Goal: Task Accomplishment & Management: Use online tool/utility

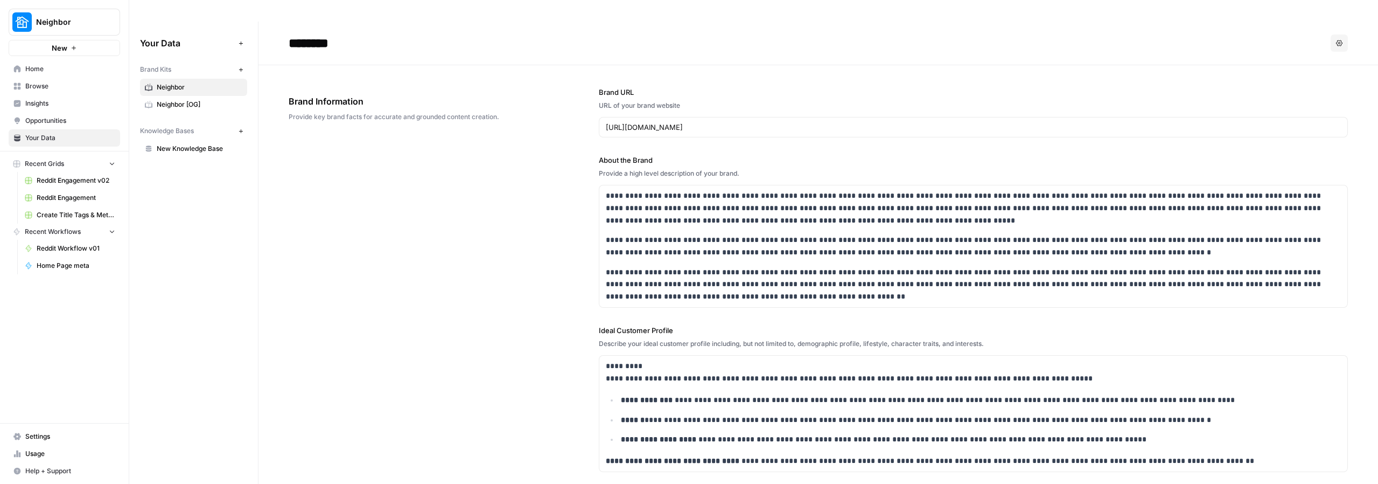
click at [59, 85] on span "Browse" at bounding box center [70, 86] width 90 height 10
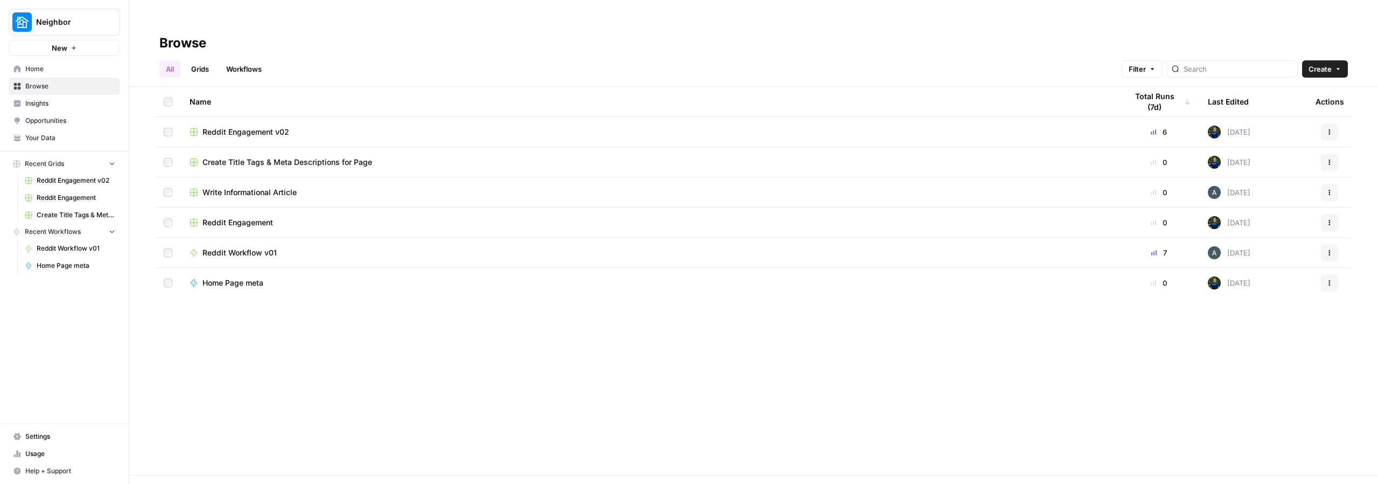
click at [222, 127] on span "Reddit Engagement v02" at bounding box center [245, 132] width 87 height 11
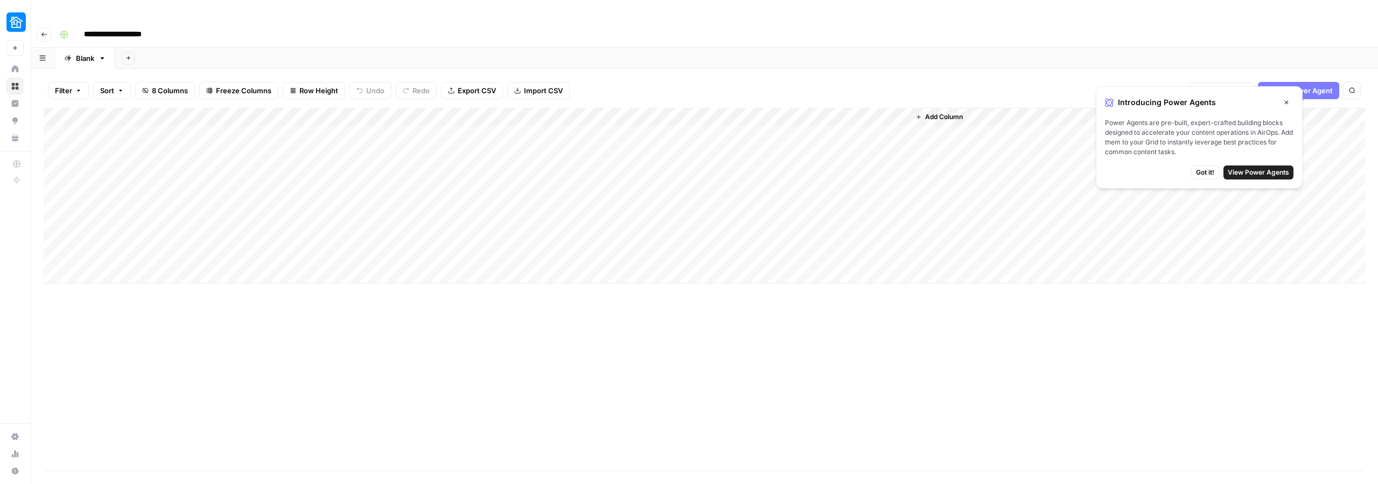
click at [402, 111] on div "Add Column" at bounding box center [705, 196] width 1322 height 176
click at [394, 120] on div "Add Column" at bounding box center [705, 196] width 1322 height 176
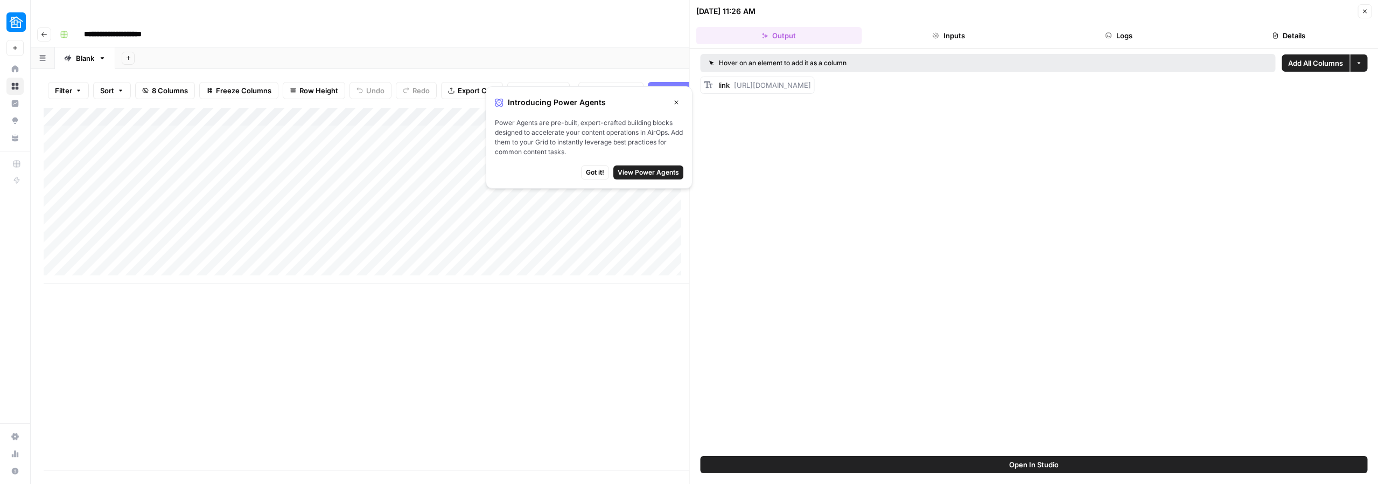
click at [400, 108] on div "Add Column" at bounding box center [367, 196] width 646 height 176
click at [400, 107] on div at bounding box center [404, 105] width 120 height 22
click at [425, 103] on div at bounding box center [404, 105] width 120 height 22
click at [439, 104] on div at bounding box center [404, 105] width 120 height 22
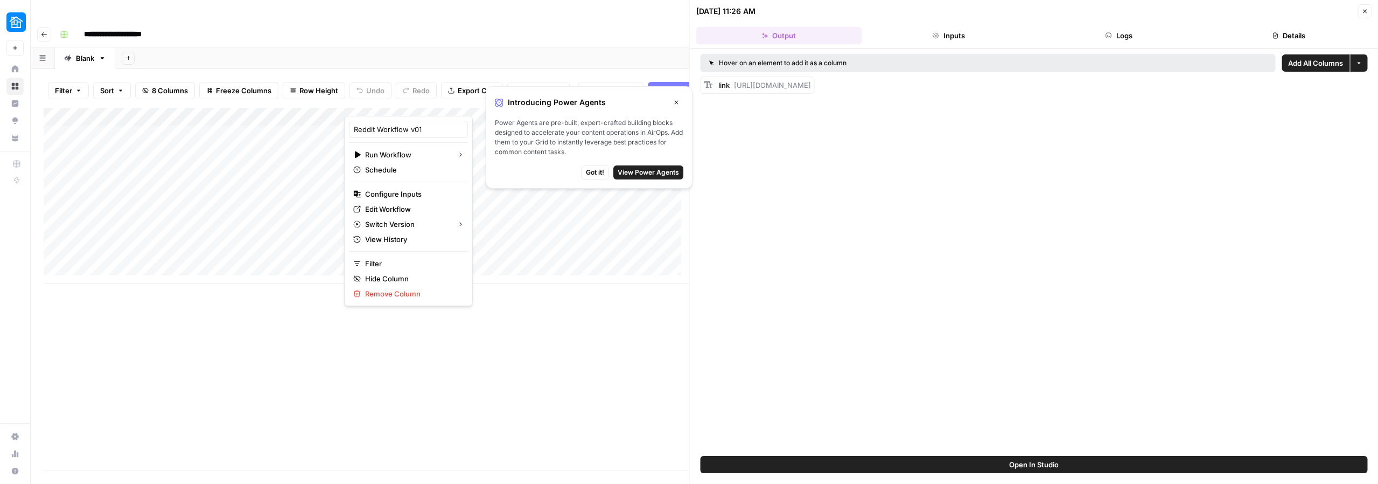
click at [441, 103] on div at bounding box center [404, 105] width 120 height 22
click at [459, 311] on div "Add Column" at bounding box center [367, 289] width 646 height 362
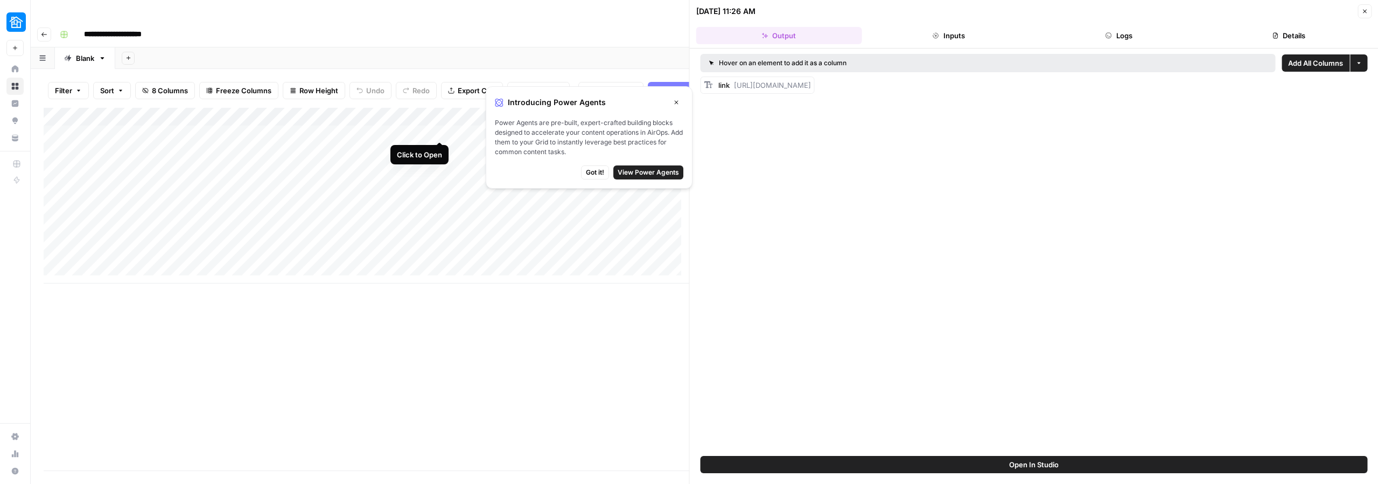
click at [442, 121] on div "Add Column" at bounding box center [367, 196] width 646 height 176
click at [674, 102] on icon "button" at bounding box center [676, 102] width 6 height 6
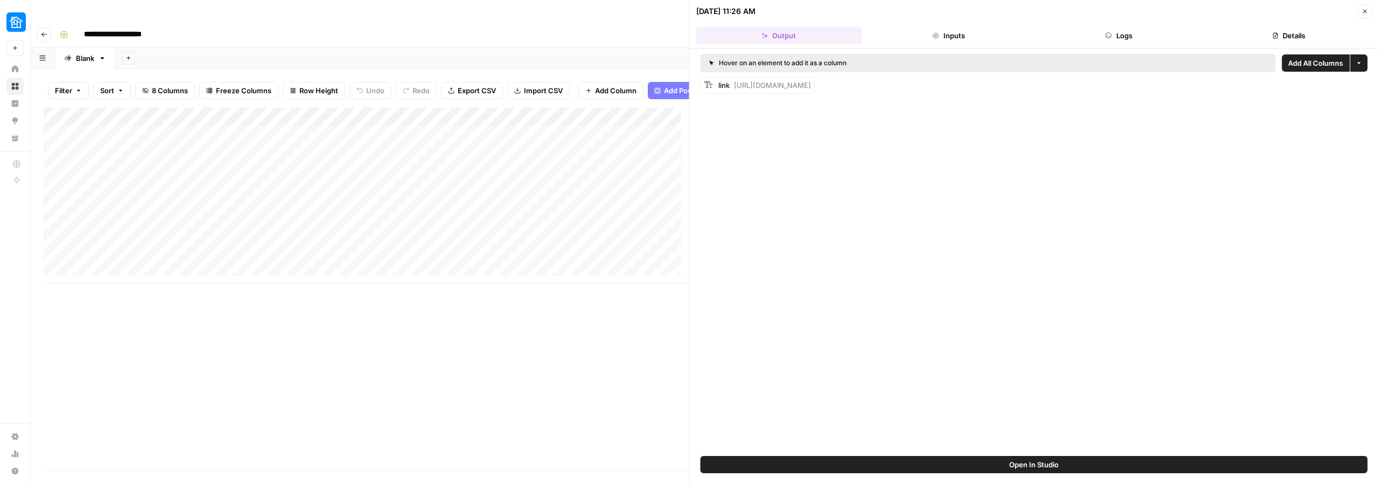
click at [354, 108] on div "Add Column" at bounding box center [367, 196] width 646 height 176
click at [490, 309] on div "Add Column" at bounding box center [367, 289] width 646 height 362
click at [438, 121] on div "Add Column" at bounding box center [367, 196] width 646 height 176
click at [749, 38] on button "Logs" at bounding box center [1119, 35] width 166 height 17
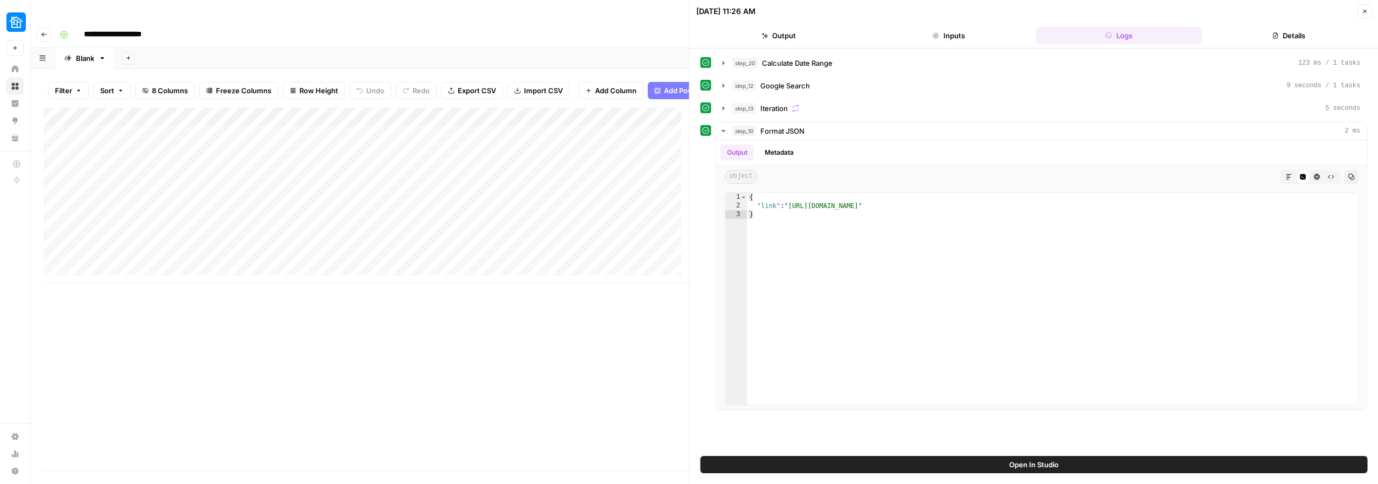
click at [376, 123] on div "Add Column" at bounding box center [367, 196] width 646 height 176
click at [376, 124] on div at bounding box center [404, 126] width 121 height 30
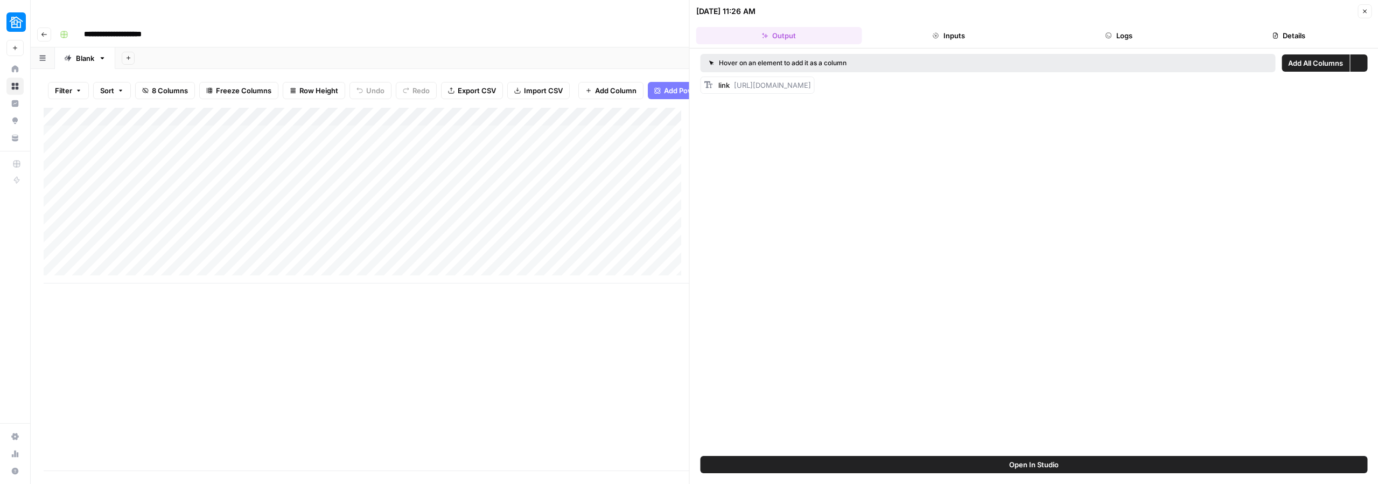
click at [376, 124] on div at bounding box center [404, 126] width 121 height 30
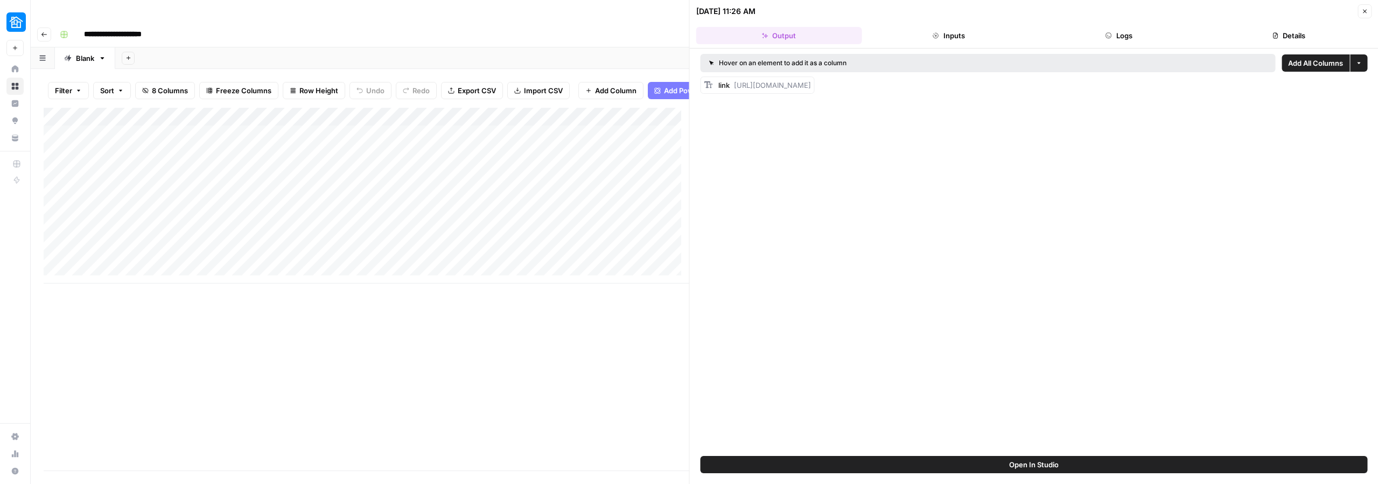
click at [380, 121] on div at bounding box center [404, 126] width 121 height 30
click at [382, 123] on div at bounding box center [404, 126] width 121 height 30
click at [375, 108] on div "Add Column" at bounding box center [367, 196] width 646 height 176
click at [402, 211] on span "Edit Workflow" at bounding box center [412, 209] width 94 height 11
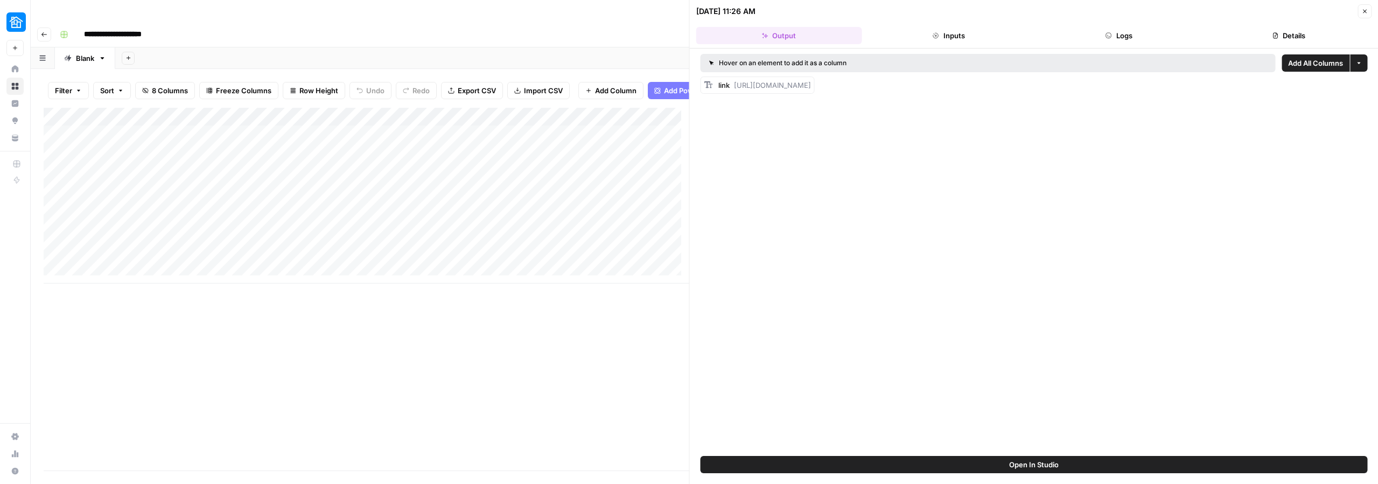
click at [57, 23] on header "**********" at bounding box center [704, 35] width 1347 height 26
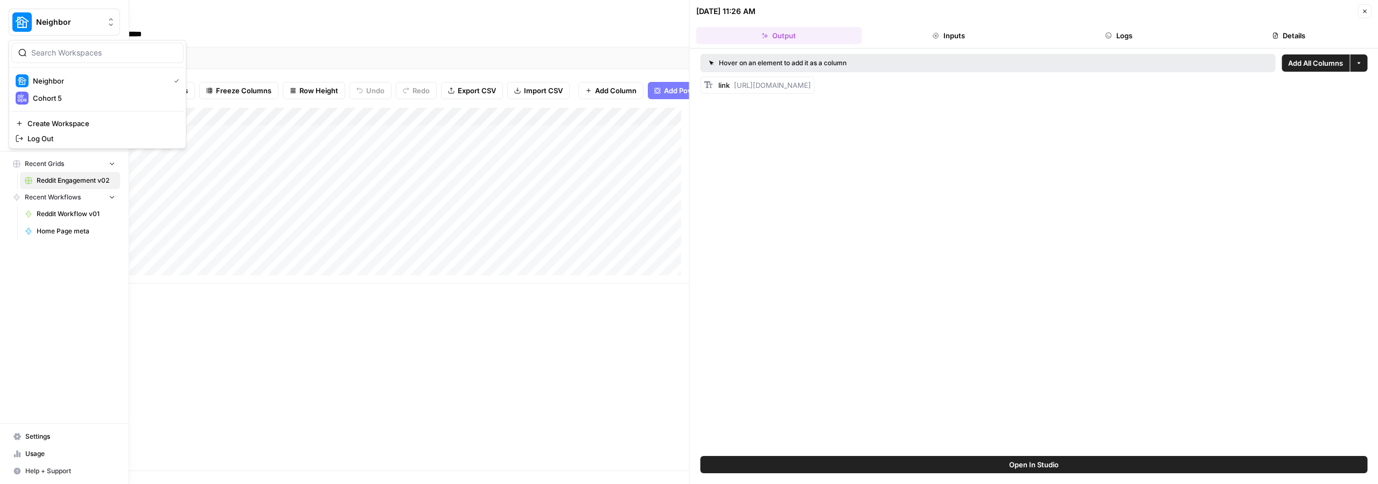
click at [27, 24] on img "Workspace: Neighbor" at bounding box center [21, 21] width 19 height 19
click at [45, 98] on span "Cohort 5" at bounding box center [104, 98] width 142 height 11
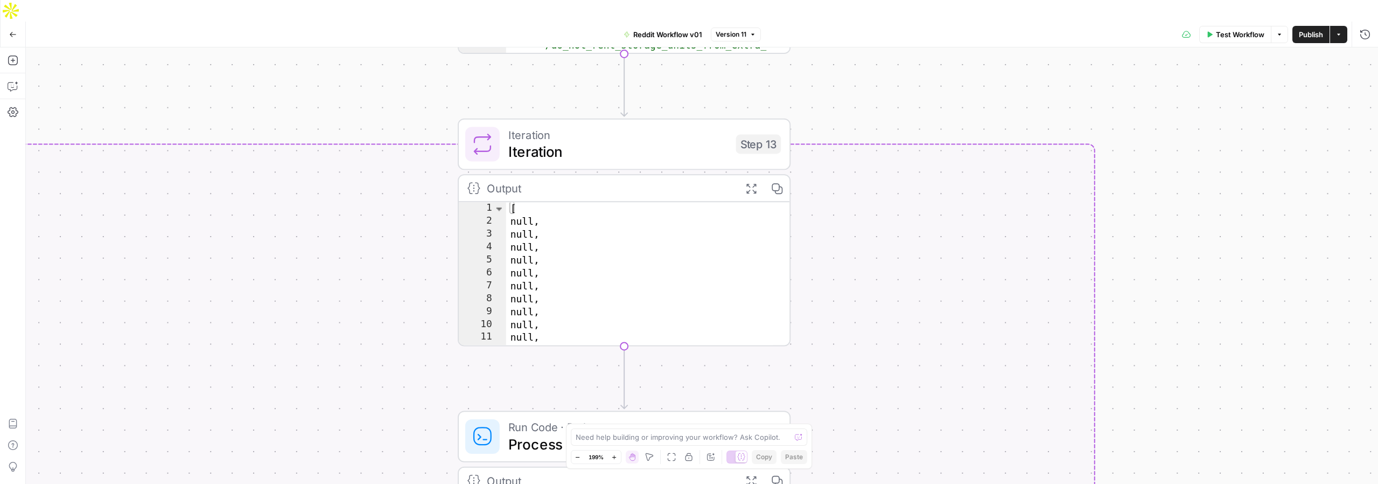
scroll to position [38, 0]
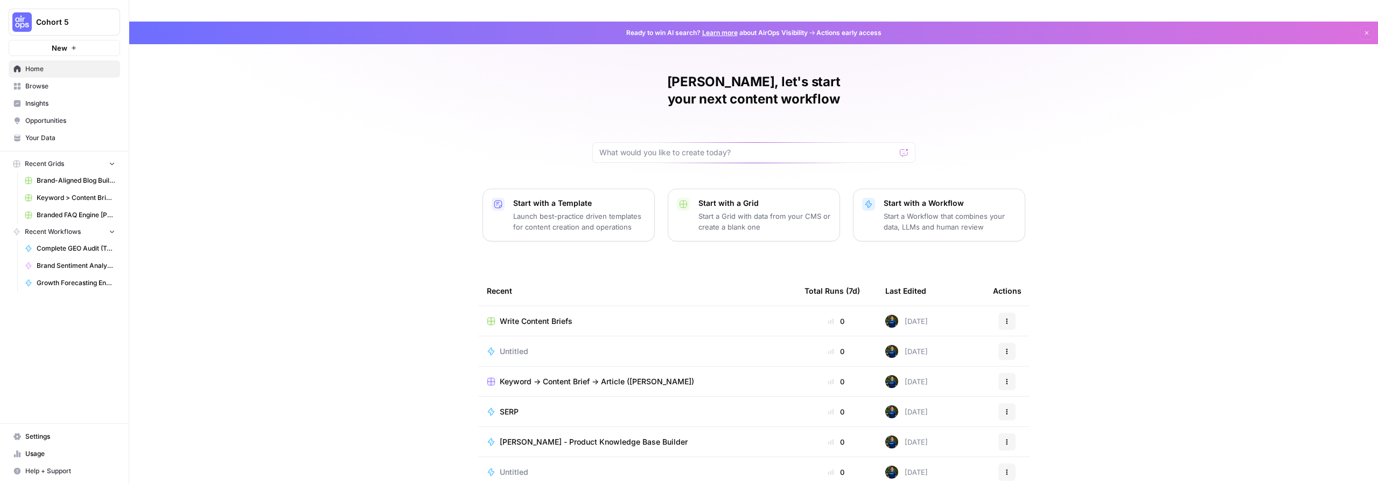
click at [42, 89] on span "Browse" at bounding box center [70, 86] width 90 height 10
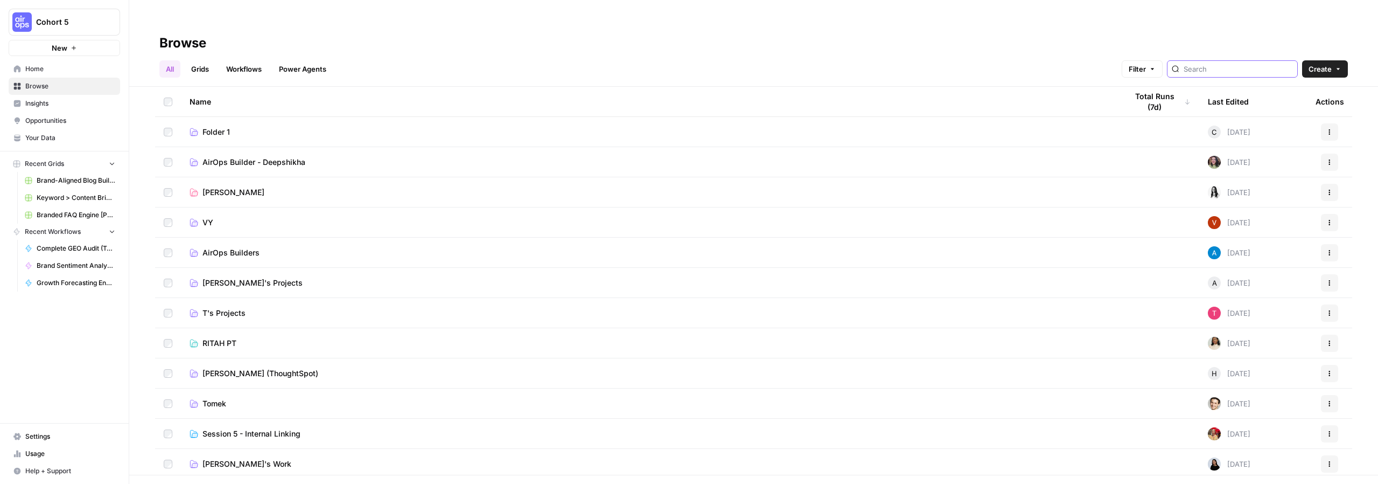
click at [1234, 64] on input "search" at bounding box center [1238, 69] width 109 height 11
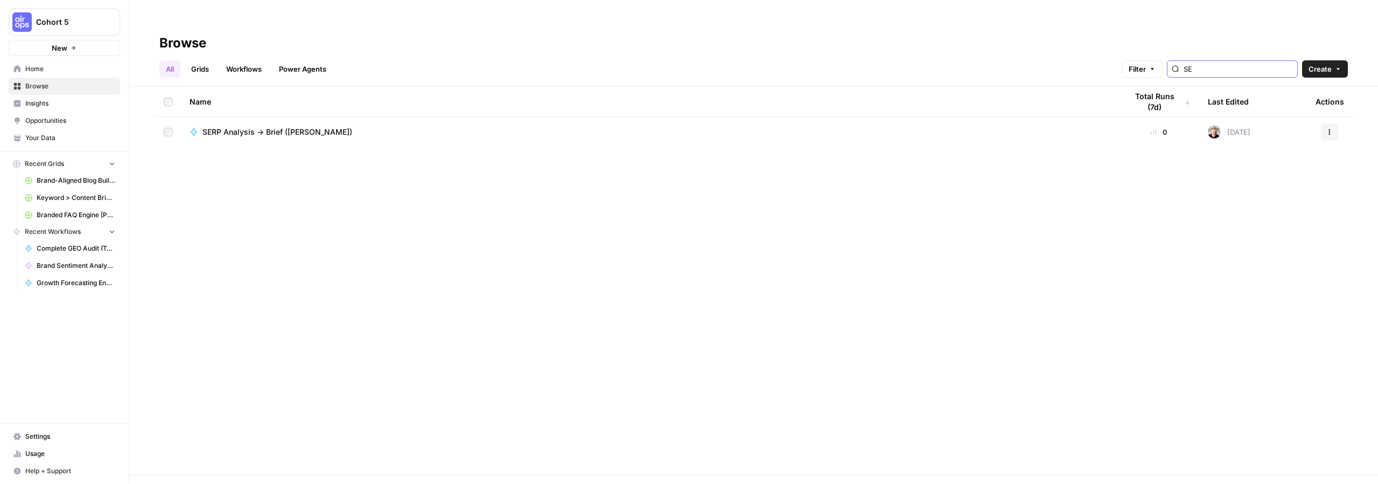
type input "S"
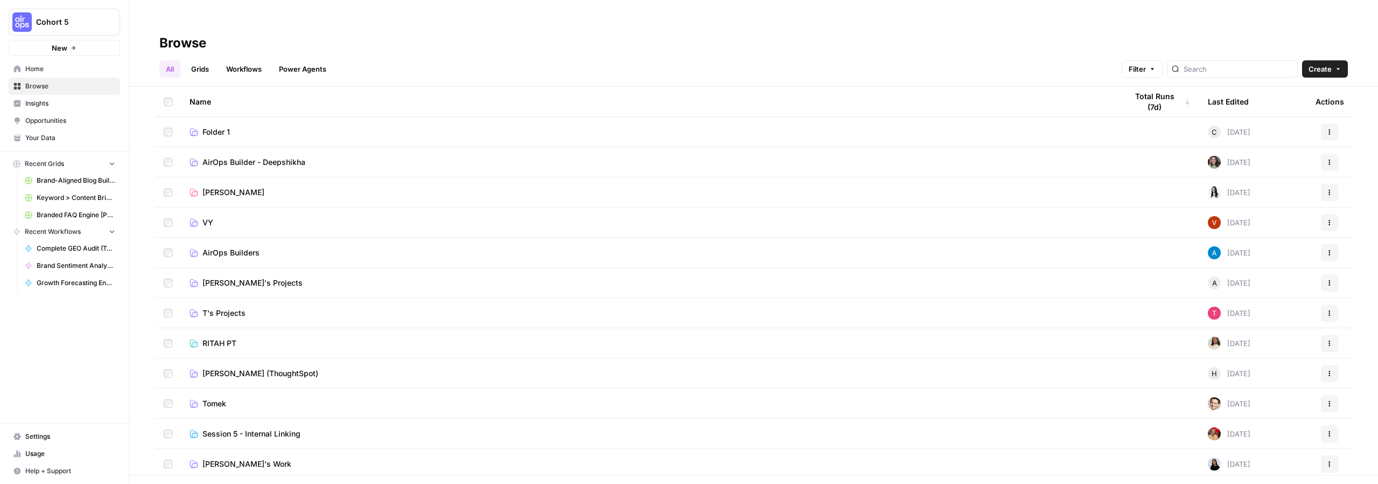
click at [193, 60] on link "Grids" at bounding box center [200, 68] width 31 height 17
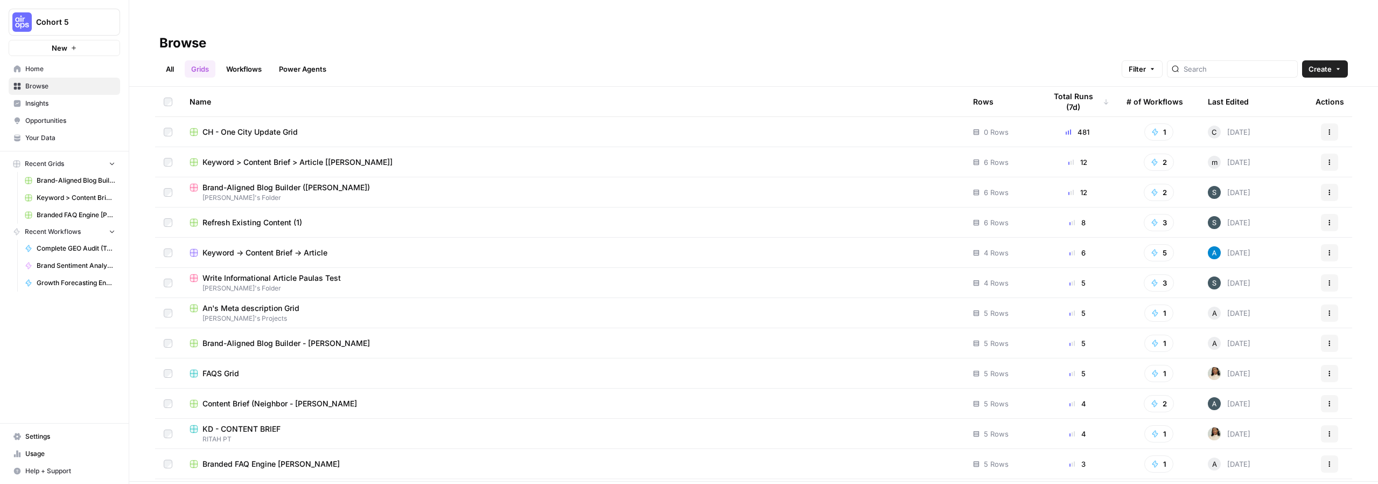
click at [174, 60] on link "All" at bounding box center [169, 68] width 21 height 17
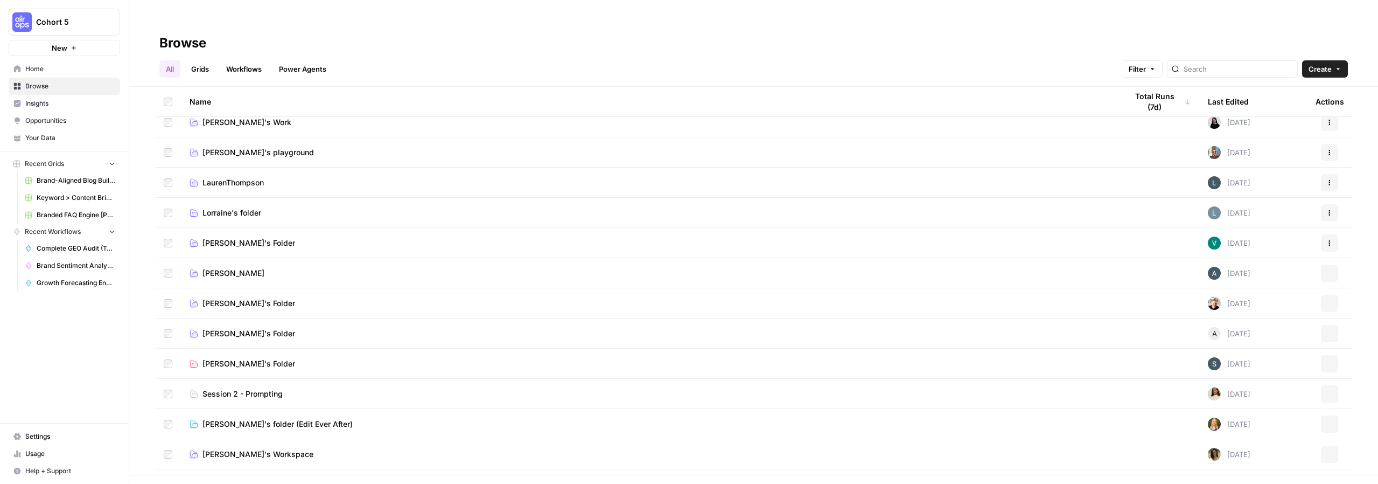
scroll to position [355, 0]
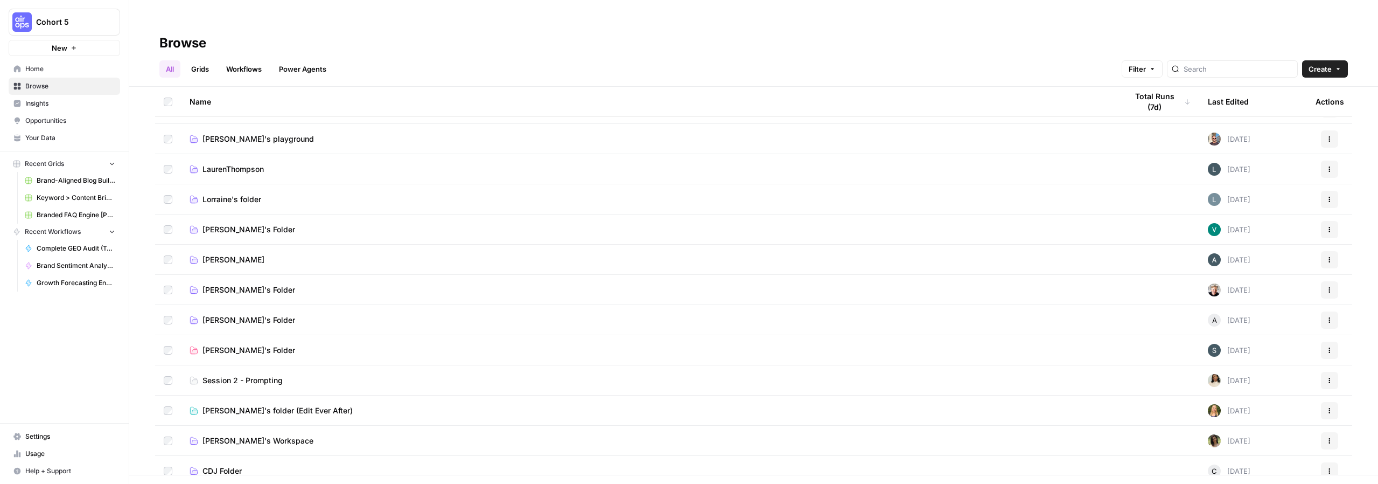
click at [236, 244] on td "[PERSON_NAME]" at bounding box center [650, 259] width 938 height 30
click at [214, 244] on td "[PERSON_NAME]" at bounding box center [650, 259] width 938 height 30
click at [214, 254] on span "[PERSON_NAME]" at bounding box center [233, 259] width 62 height 11
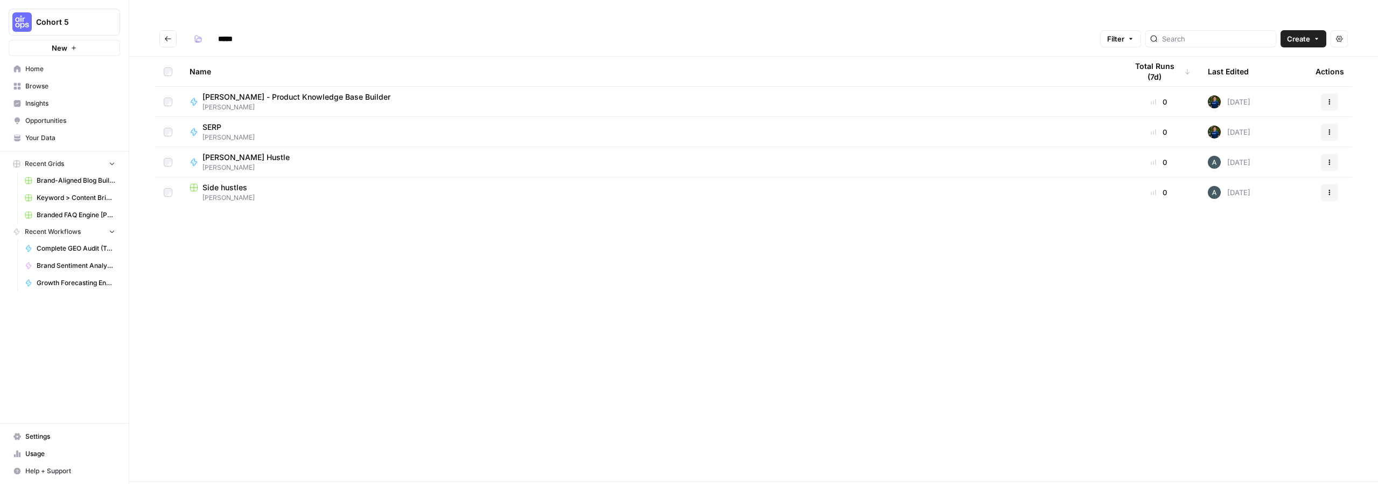
click at [230, 216] on div "Name Total Runs (7d) Last Edited Actions [PERSON_NAME] - Product Knowledge Base…" at bounding box center [753, 269] width 1249 height 424
click at [226, 122] on div "SERP" at bounding box center [228, 127] width 52 height 11
click at [226, 104] on div "***** Filter Create Actions Name Total Runs (7d) Last Edited Actions [PERSON_NA…" at bounding box center [753, 264] width 1249 height 484
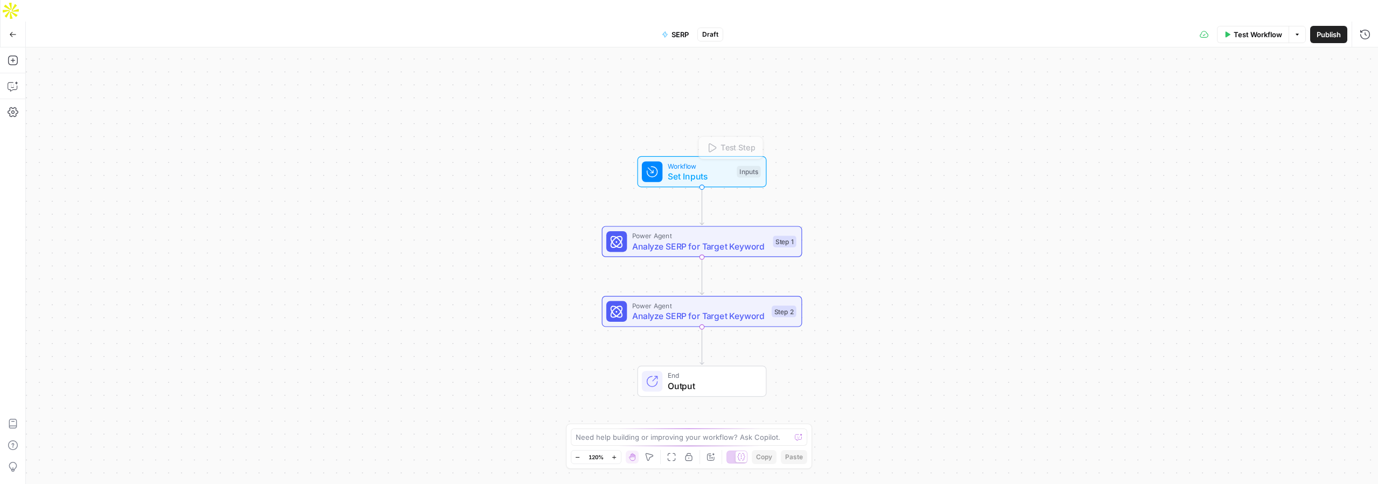
click at [692, 170] on span "Set Inputs" at bounding box center [700, 176] width 64 height 13
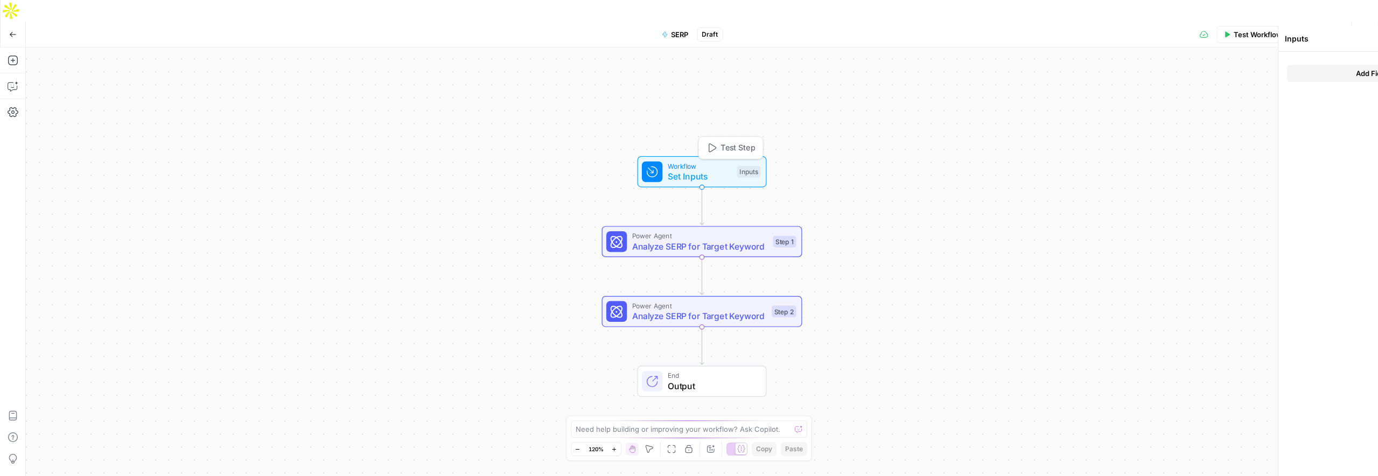
click at [692, 170] on span "Set Inputs" at bounding box center [700, 176] width 64 height 13
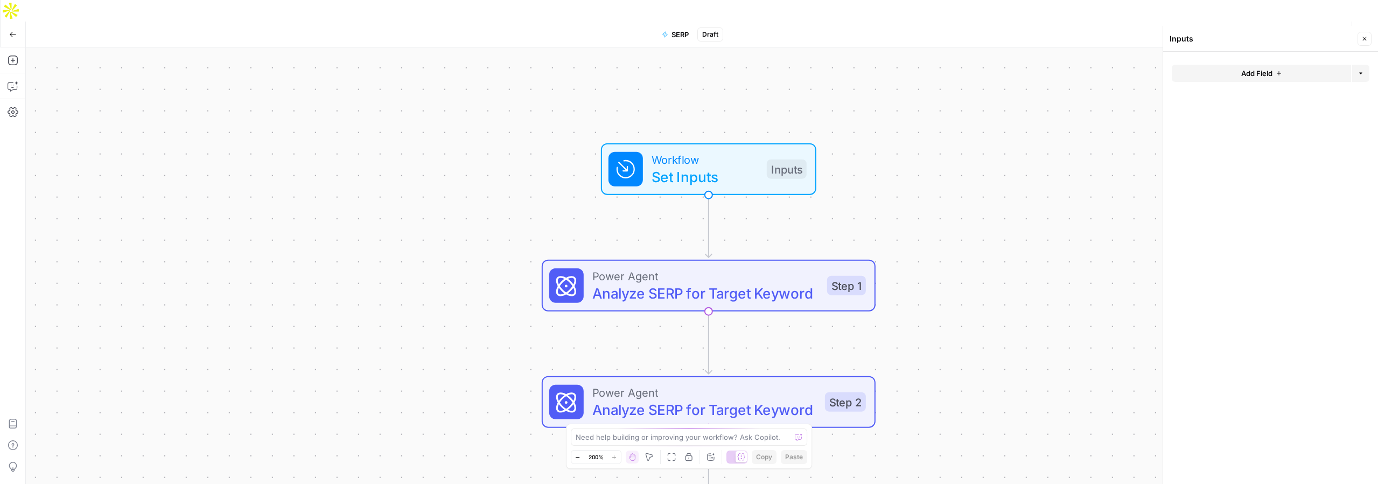
click at [1260, 79] on button "Add Field" at bounding box center [1261, 73] width 179 height 17
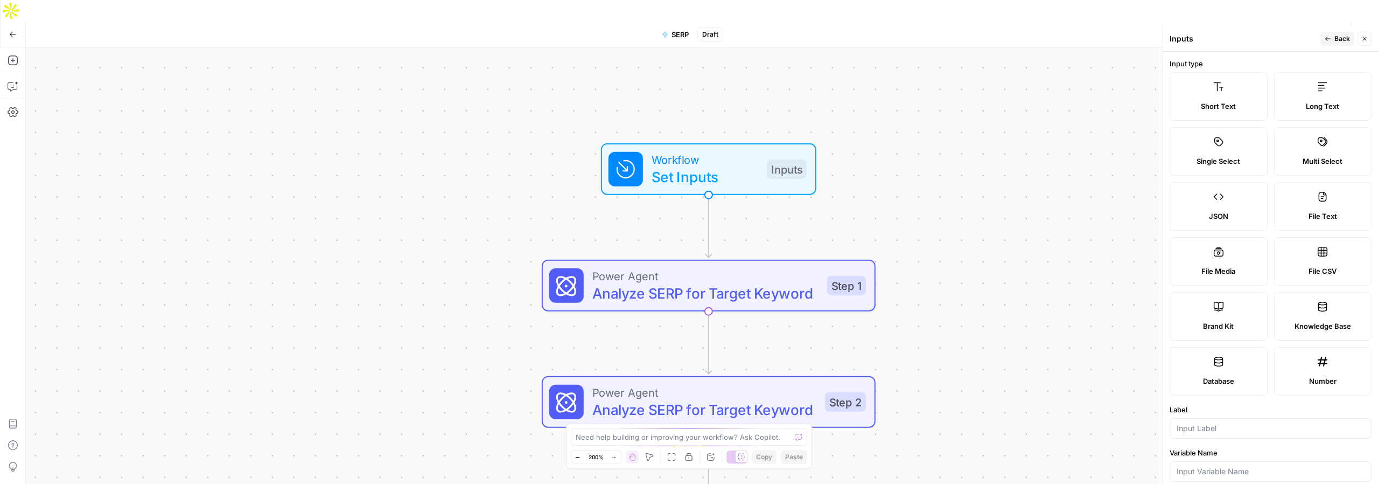
click at [1229, 306] on label "Brand Kit" at bounding box center [1219, 316] width 98 height 48
click at [1229, 320] on span "Brand Kit" at bounding box center [1218, 325] width 31 height 11
click at [1216, 308] on icon at bounding box center [1218, 306] width 11 height 11
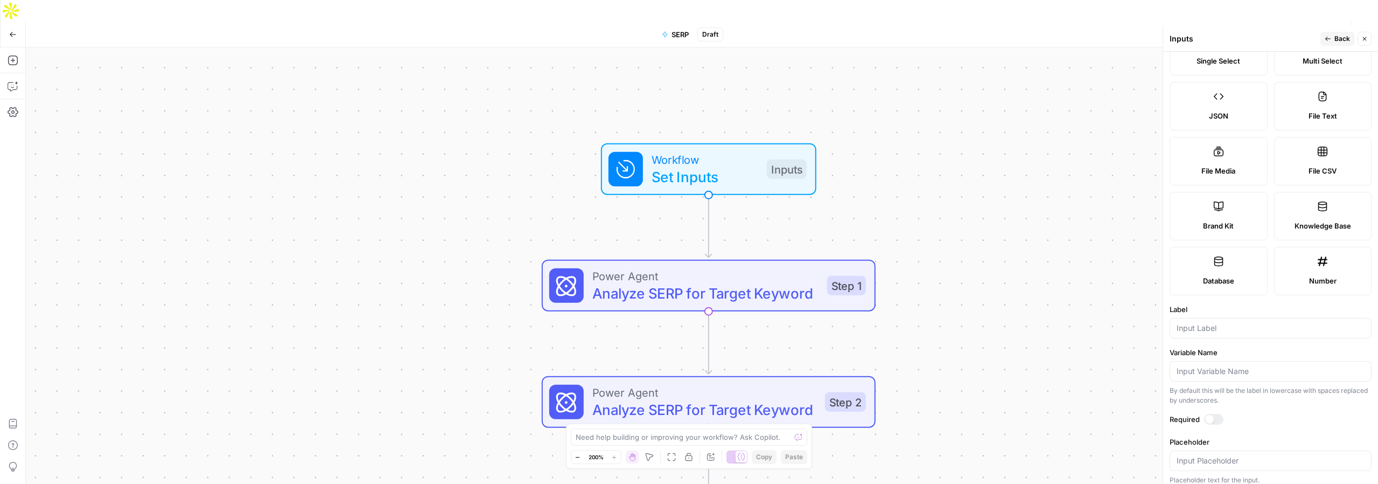
scroll to position [108, 0]
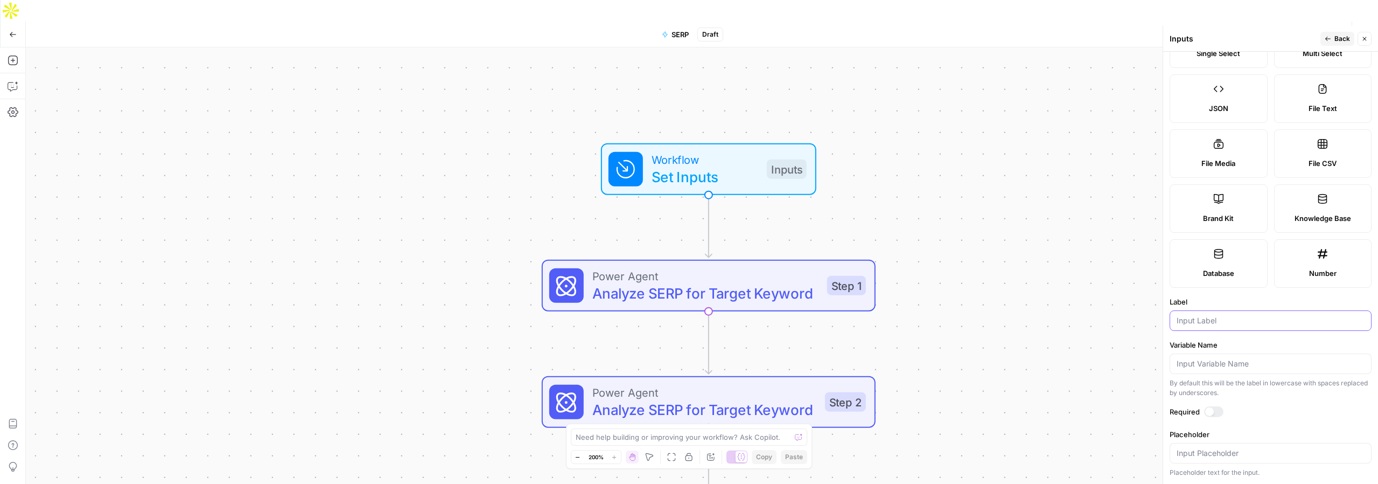
click at [1210, 322] on input "Label" at bounding box center [1271, 320] width 188 height 11
click at [1211, 414] on div at bounding box center [1209, 411] width 9 height 9
click at [1196, 325] on input "Label" at bounding box center [1271, 320] width 188 height 11
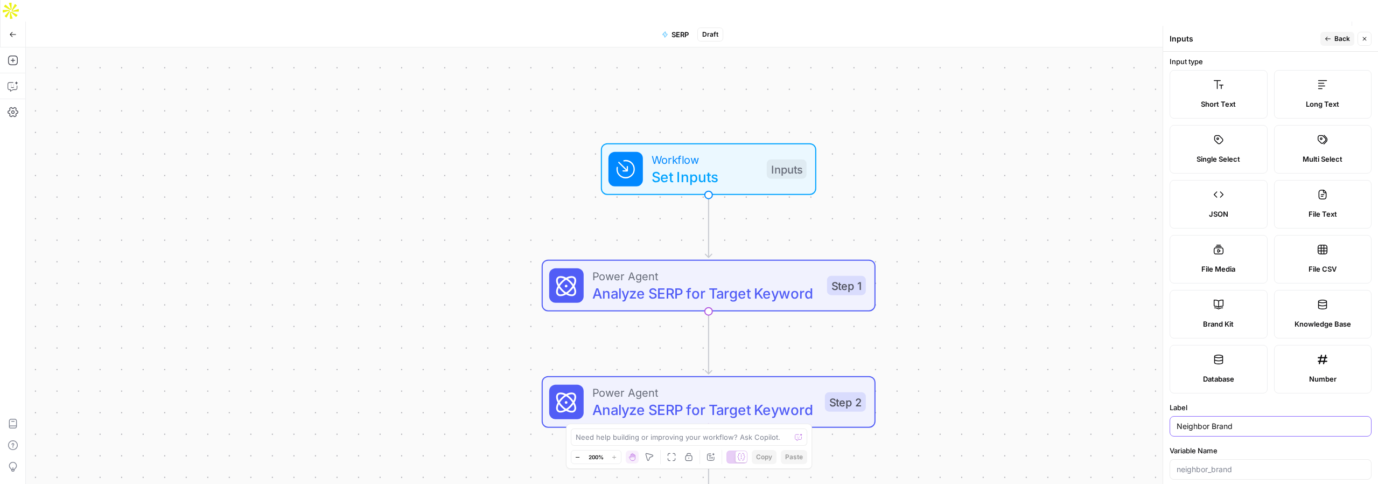
scroll to position [0, 0]
type input "Neighbor Brand"
click at [1210, 308] on label "Brand Kit" at bounding box center [1219, 316] width 98 height 48
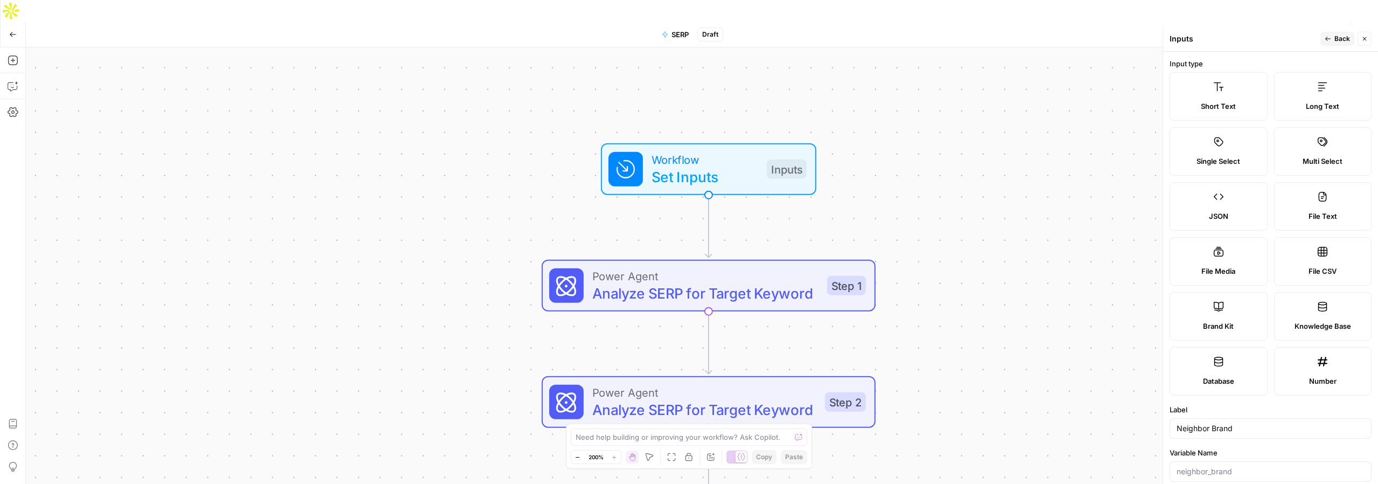
click at [1363, 43] on button "Close" at bounding box center [1365, 39] width 14 height 14
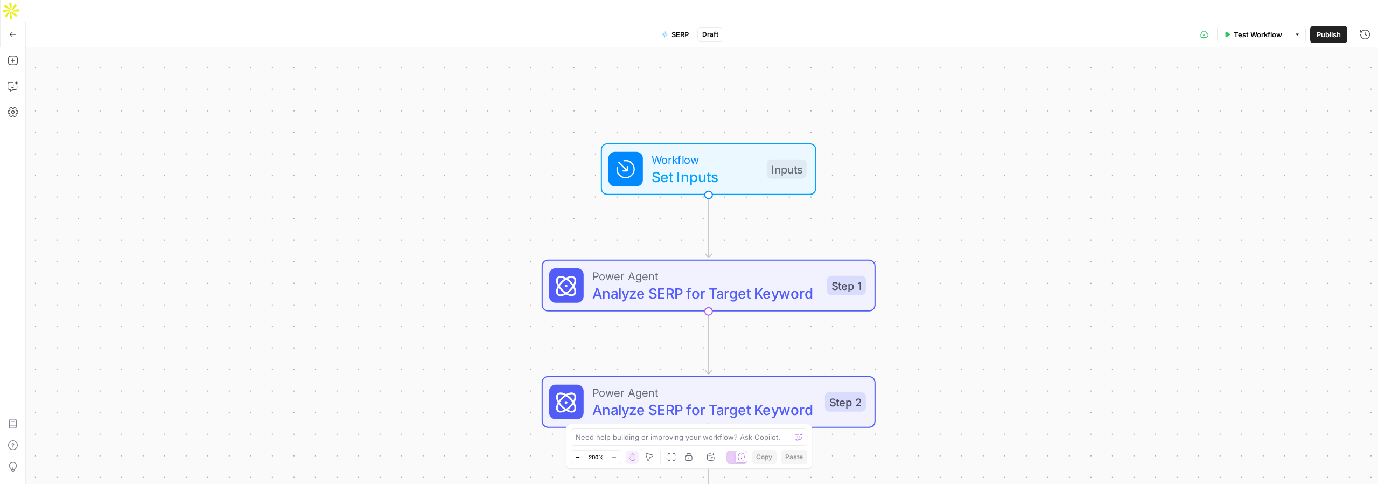
click at [752, 166] on span "Set Inputs" at bounding box center [705, 177] width 107 height 22
click at [1252, 88] on Brand "Neighbor Brand" at bounding box center [1277, 86] width 172 height 11
click at [1256, 87] on Brand "Neighbor Brand" at bounding box center [1277, 86] width 172 height 11
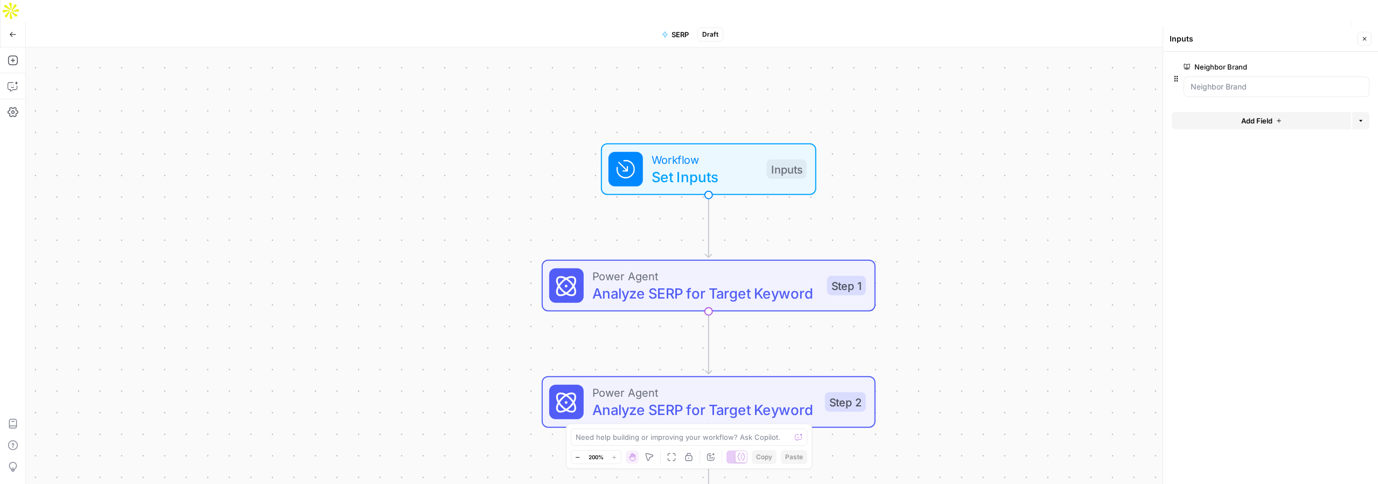
click at [1343, 67] on button "edit field" at bounding box center [1333, 66] width 41 height 13
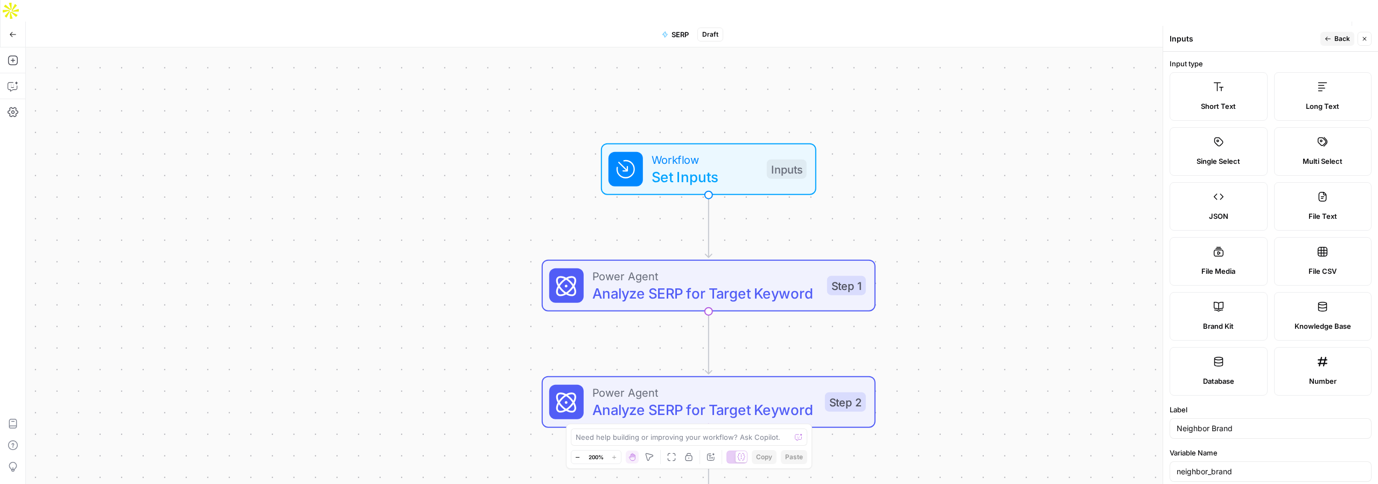
click at [1326, 36] on icon "button" at bounding box center [1328, 39] width 6 height 6
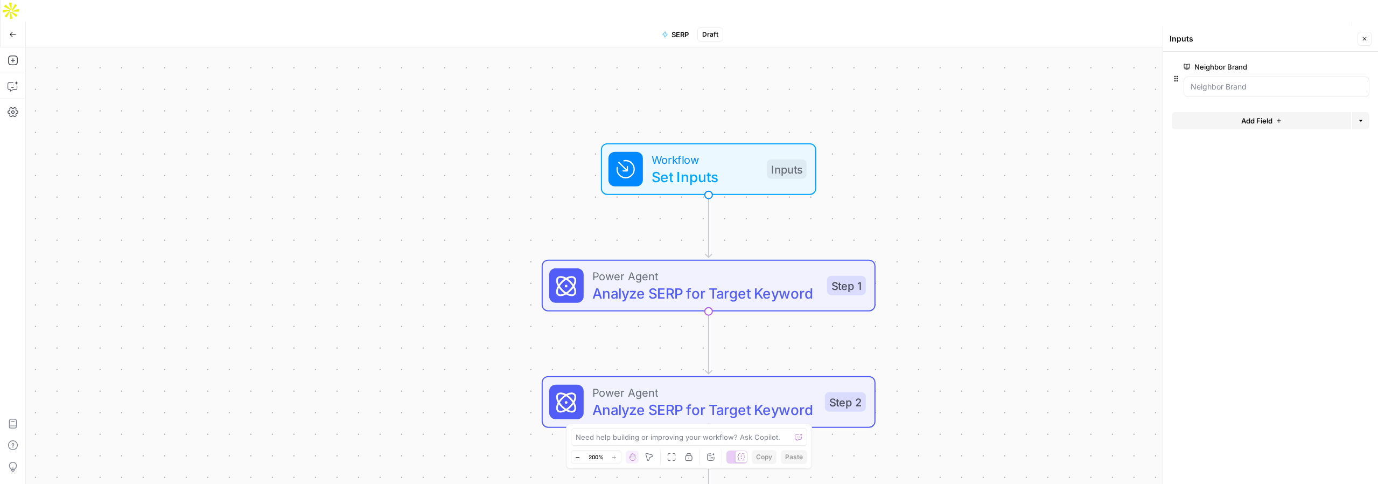
click at [1190, 65] on label "Neighbor Brand" at bounding box center [1246, 66] width 125 height 11
click at [1191, 81] on Brand "Neighbor Brand" at bounding box center [1277, 86] width 172 height 11
click at [1178, 80] on icon "button" at bounding box center [1176, 78] width 9 height 9
click at [1257, 67] on label "Neighbor Brand" at bounding box center [1246, 66] width 125 height 11
click at [1257, 81] on Brand "Neighbor Brand" at bounding box center [1277, 86] width 172 height 11
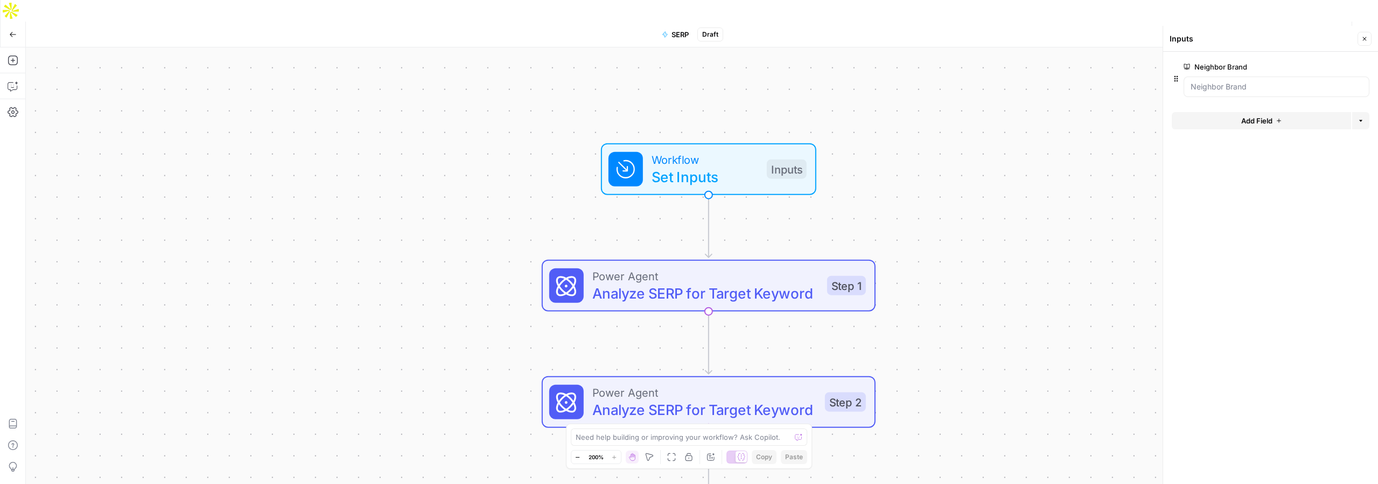
click at [1309, 80] on div at bounding box center [1277, 86] width 186 height 20
click at [1351, 67] on button "edit field" at bounding box center [1333, 66] width 41 height 13
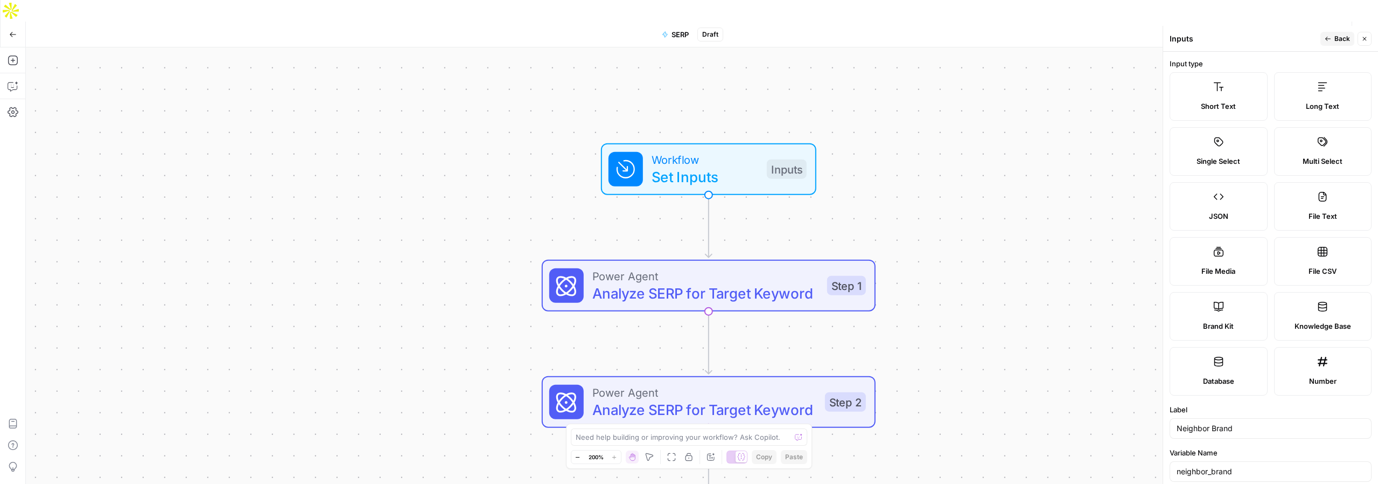
click at [1335, 40] on span "Back" at bounding box center [1343, 39] width 16 height 10
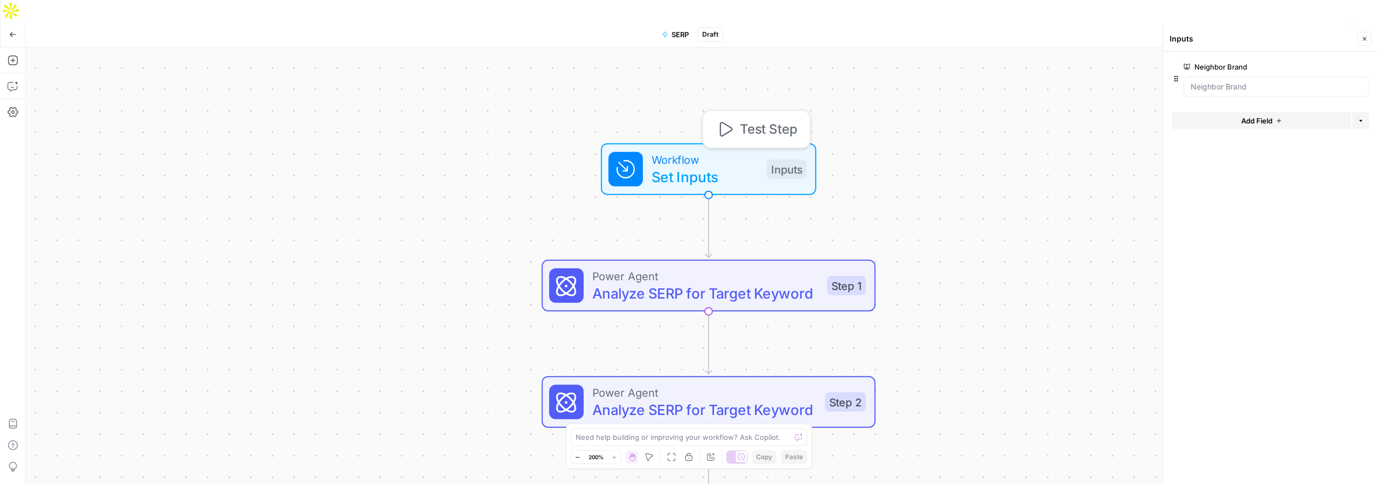
click at [780, 159] on div "Inputs" at bounding box center [787, 168] width 40 height 19
click at [731, 118] on button "Test Step" at bounding box center [757, 129] width 98 height 28
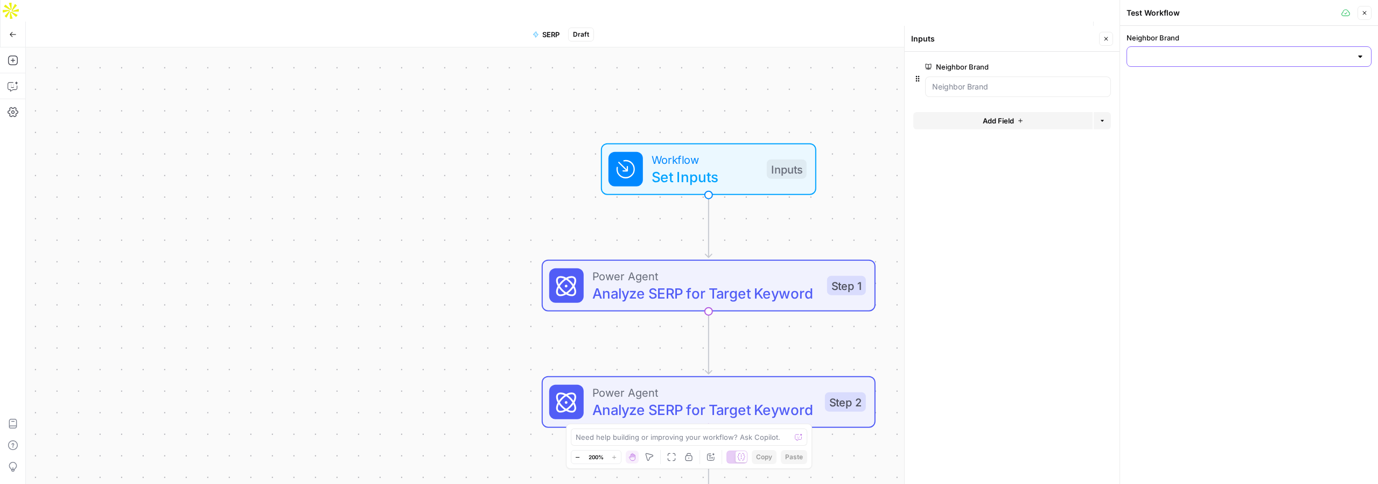
click at [1178, 56] on input "Neighbor Brand" at bounding box center [1243, 56] width 218 height 11
type input "Neighbor"
click at [1196, 76] on button "Neighbor ID: 12032" at bounding box center [1248, 88] width 235 height 25
click at [1367, 13] on span "Close" at bounding box center [1367, 13] width 1 height 1
drag, startPoint x: 970, startPoint y: 136, endPoint x: 942, endPoint y: 144, distance: 29.3
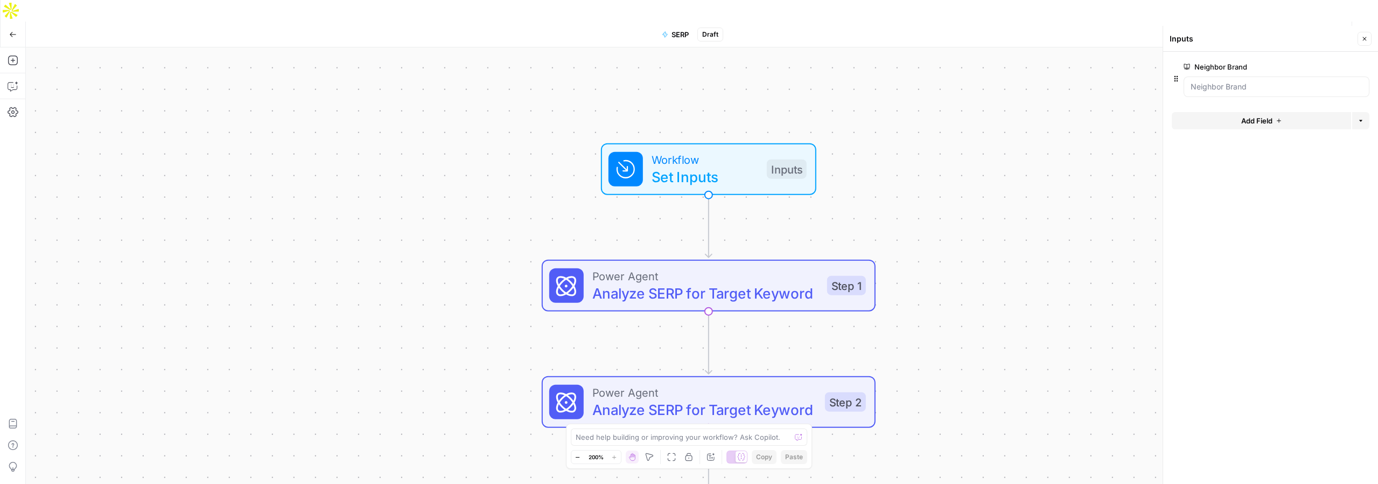
click at [970, 136] on div "Workflow Set Inputs Inputs Power Agent Analyze SERP for Target Keyword Step 1 P…" at bounding box center [702, 276] width 1352 height 458
click at [770, 183] on div "Workflow Set Inputs Inputs Power Agent Analyze SERP for Target Keyword Step 1 P…" at bounding box center [702, 276] width 1352 height 458
click at [1009, 131] on div "Workflow Set Inputs Inputs Power Agent Analyze SERP for Target Keyword Step 1 P…" at bounding box center [702, 276] width 1352 height 458
click at [1237, 29] on span "Test Workflow" at bounding box center [1258, 34] width 48 height 11
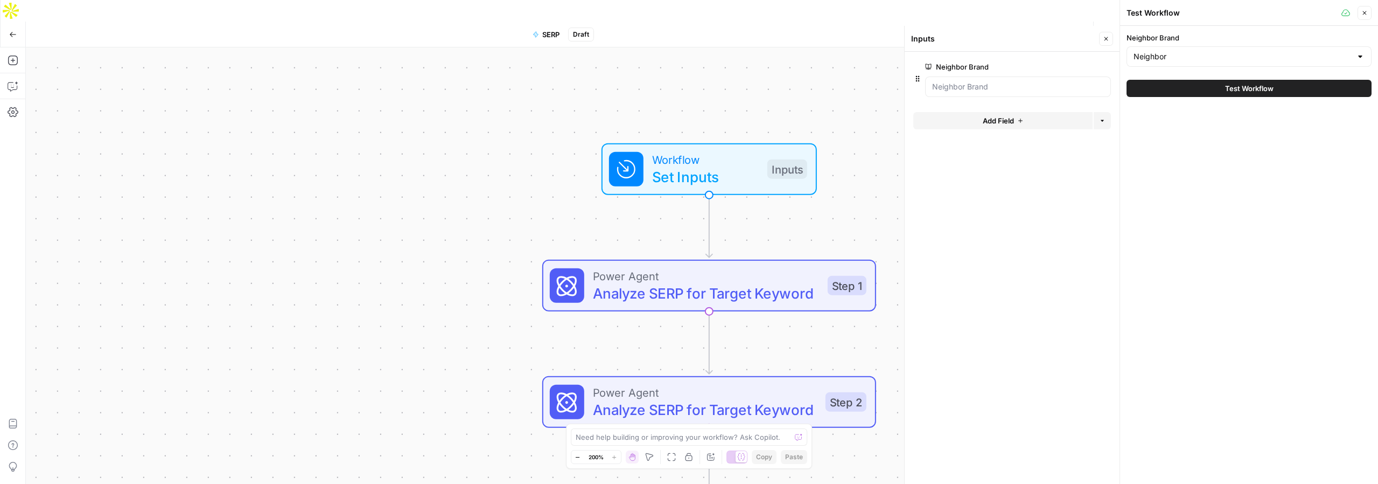
click at [1230, 88] on span "Test Workflow" at bounding box center [1249, 88] width 48 height 11
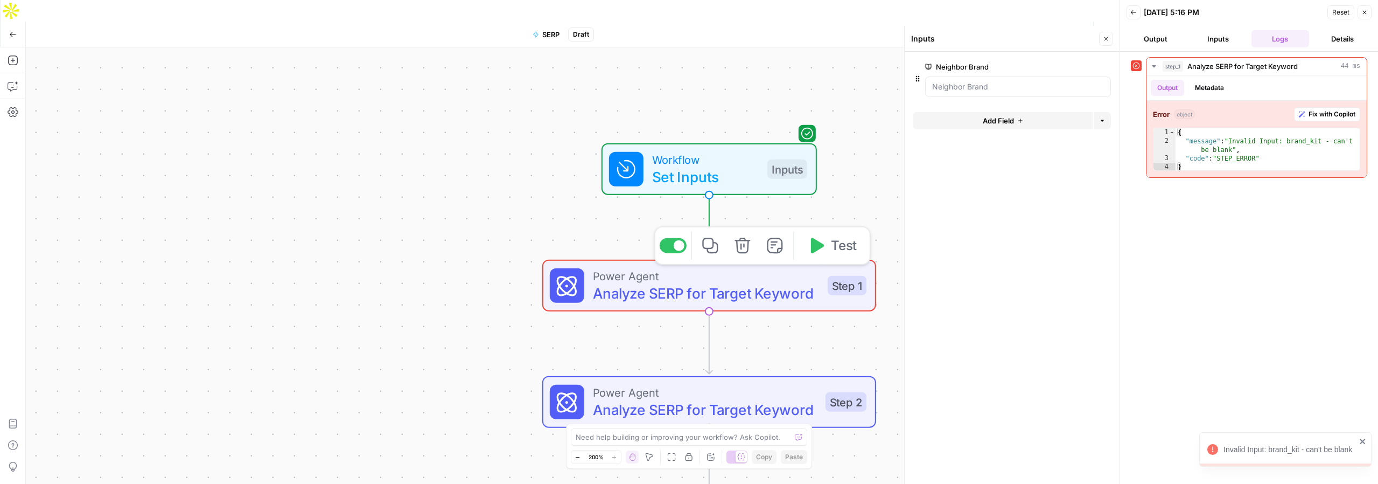
click at [754, 282] on span "Analyze SERP for Target Keyword" at bounding box center [706, 293] width 226 height 22
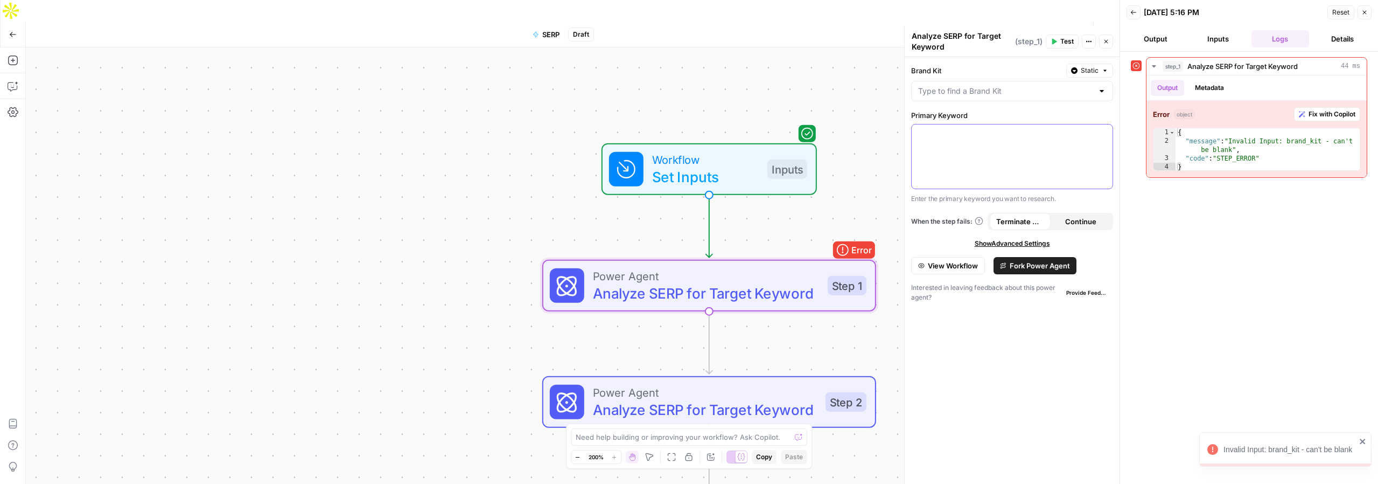
click at [980, 137] on p at bounding box center [1012, 134] width 188 height 11
click at [969, 31] on icon "button" at bounding box center [969, 34] width 5 height 6
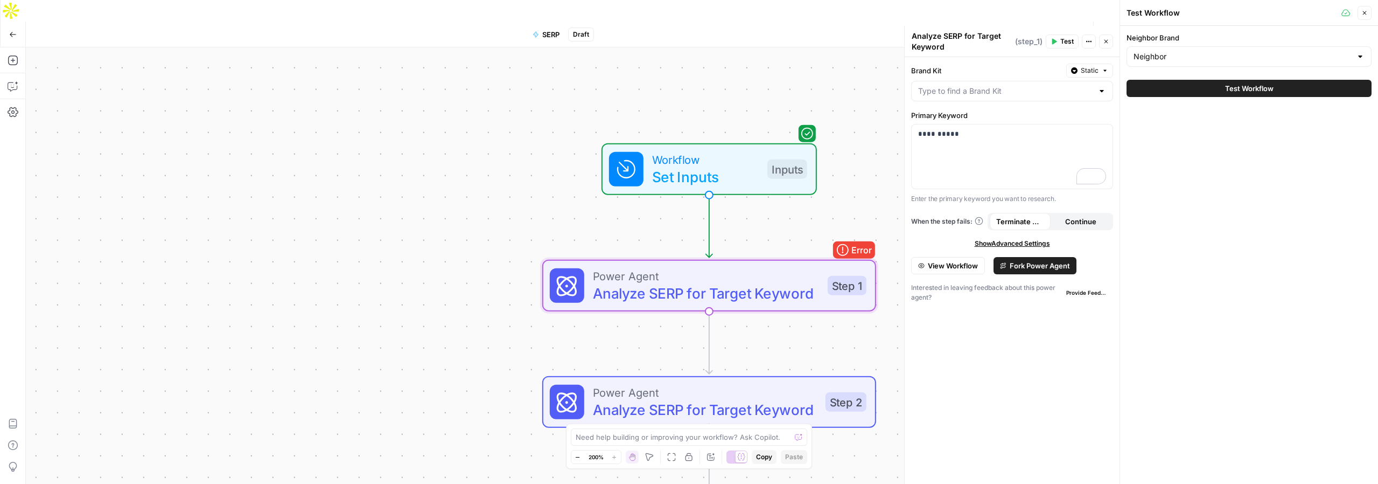
click at [1244, 92] on span "Test Workflow" at bounding box center [1249, 88] width 48 height 11
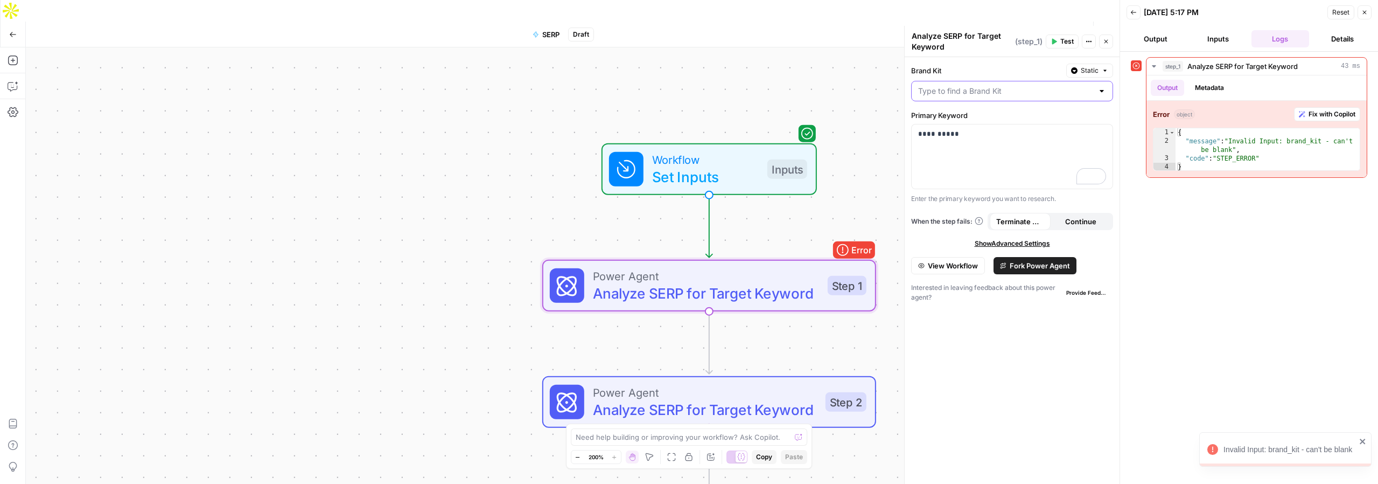
click at [1052, 90] on input "Brand Kit" at bounding box center [1005, 91] width 175 height 11
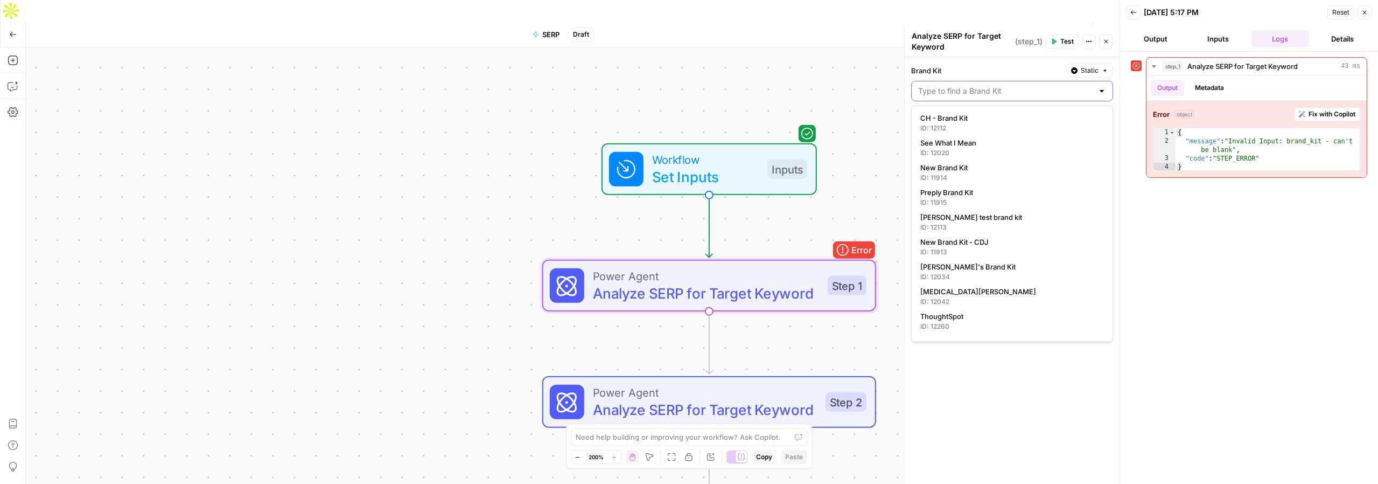
click at [1003, 95] on input "Brand Kit" at bounding box center [1005, 91] width 175 height 11
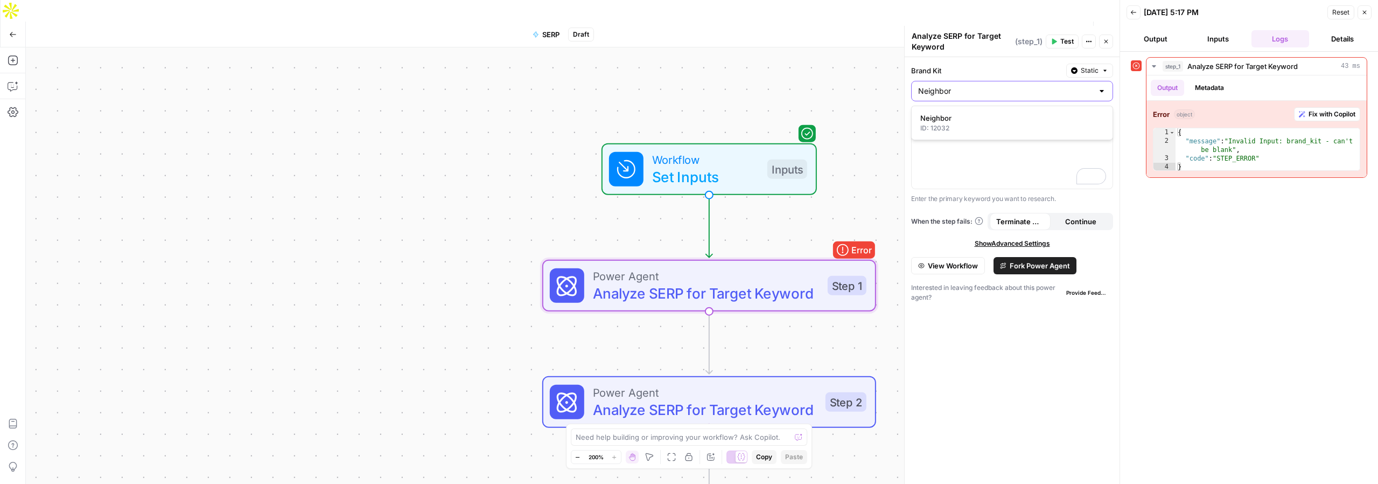
type input "Neighbor"
click at [944, 120] on span "Neighbor" at bounding box center [1009, 118] width 179 height 11
click at [978, 150] on div "**********" at bounding box center [1012, 156] width 201 height 64
click at [1002, 26] on button "Test Workflow" at bounding box center [995, 34] width 72 height 17
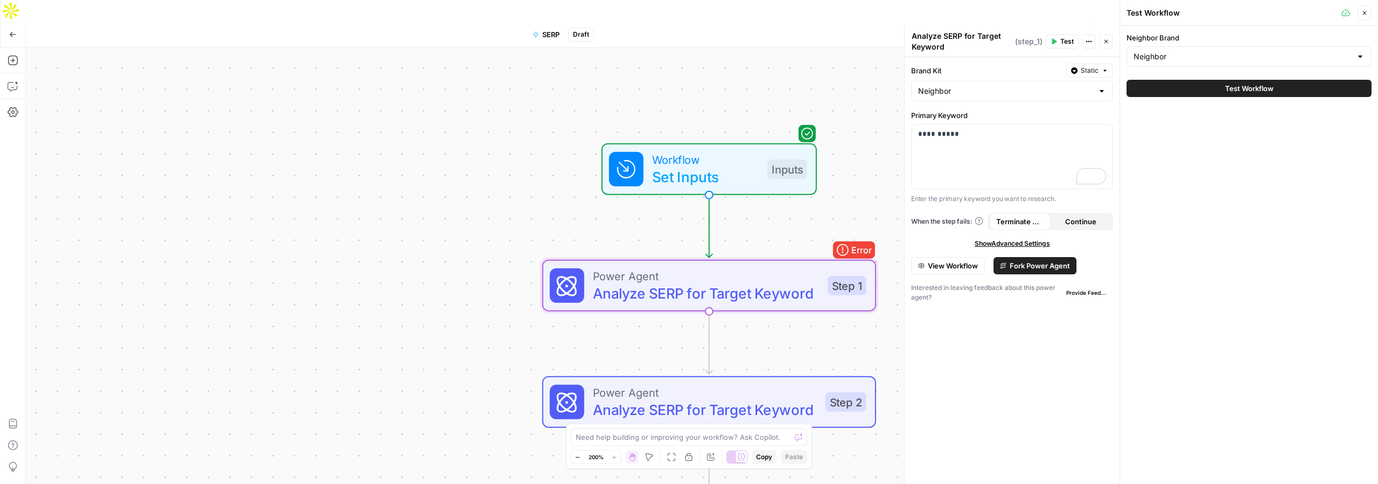
click at [1245, 88] on span "Test Workflow" at bounding box center [1249, 88] width 48 height 11
